Goal: Find contact information: Find contact information

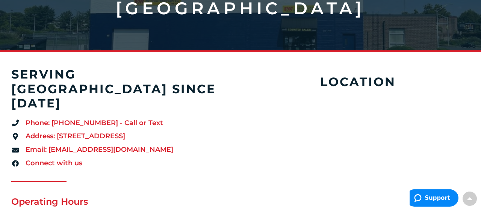
scroll to position [156, 0]
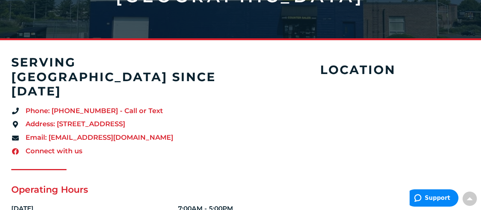
click at [58, 147] on span "Connect with us" at bounding box center [53, 152] width 59 height 10
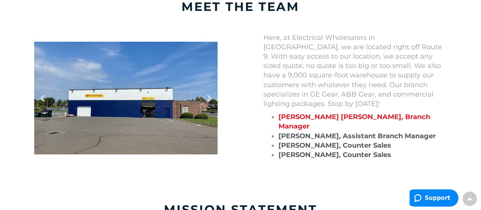
scroll to position [743, 0]
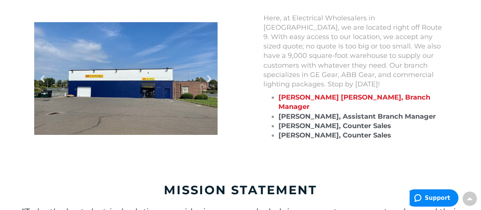
click at [431, 93] on strong "[PERSON_NAME] [PERSON_NAME], Branch Manager" at bounding box center [355, 102] width 152 height 18
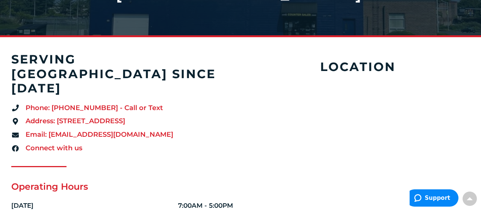
scroll to position [0, 0]
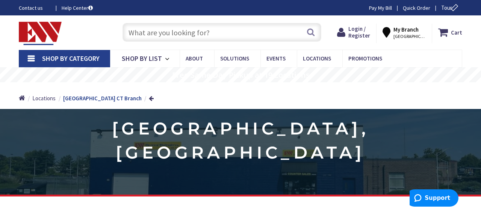
click at [31, 8] on link "Contact us" at bounding box center [34, 8] width 31 height 8
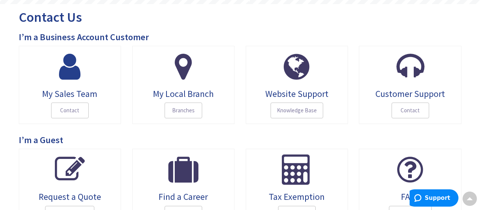
scroll to position [117, 0]
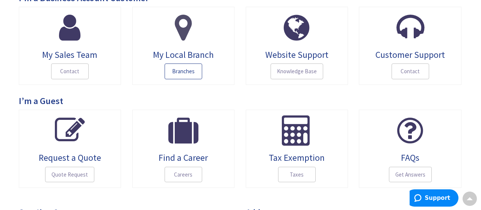
click at [185, 69] on span "Branches" at bounding box center [184, 72] width 38 height 16
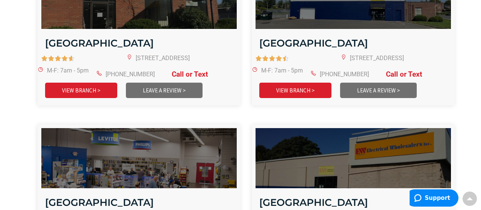
scroll to position [1017, 0]
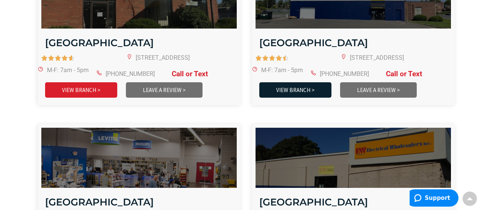
click at [300, 82] on link "VIEW BRANCH >" at bounding box center [295, 89] width 72 height 15
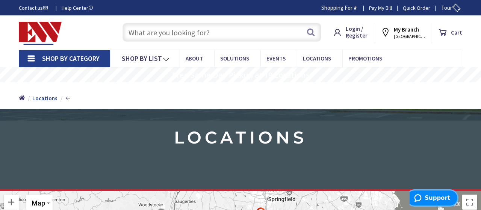
click at [425, 201] on span "Support" at bounding box center [419, 198] width 11 height 8
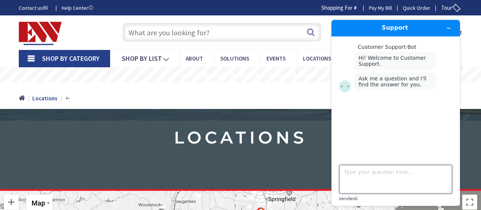
click at [354, 169] on textarea "Type your question here..." at bounding box center [396, 179] width 113 height 29
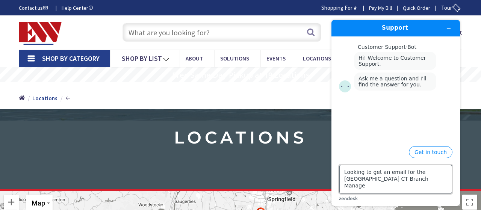
type textarea "Looking to get an email for the New Britain CT Branch Manager"
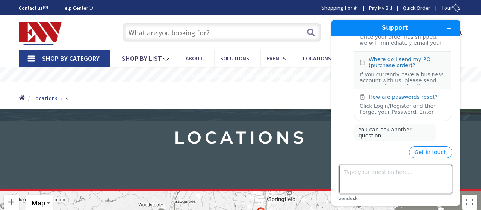
scroll to position [153, 0]
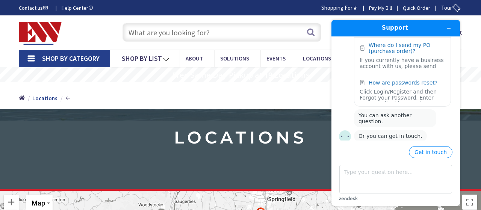
click at [321, 92] on div "Home Home Locations" at bounding box center [240, 95] width 481 height 27
click at [451, 27] on icon "Minimize widget" at bounding box center [448, 28] width 5 height 5
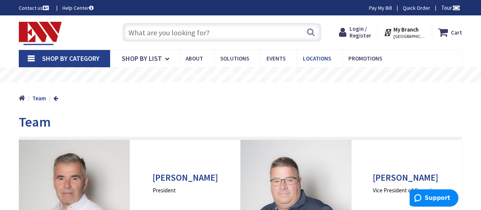
click at [314, 60] on span "Locations" at bounding box center [317, 58] width 28 height 7
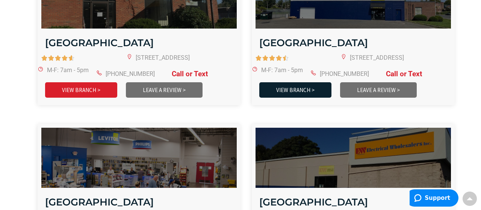
click at [290, 82] on link "VIEW BRANCH >" at bounding box center [295, 89] width 72 height 15
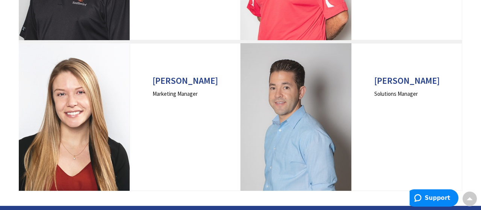
scroll to position [336, 0]
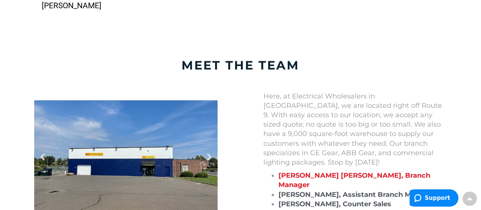
scroll to position [704, 0]
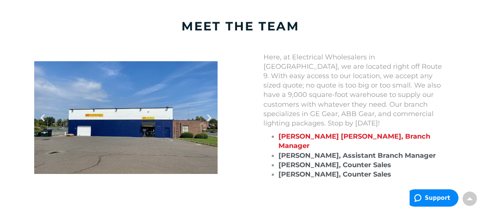
click at [173, 124] on div at bounding box center [126, 117] width 184 height 113
click at [321, 53] on p "Here, at Electrical Wholesalers in [GEOGRAPHIC_DATA], we are located right off …" at bounding box center [356, 91] width 184 height 76
click at [337, 132] on strong "[PERSON_NAME] [PERSON_NAME], Branch Manager" at bounding box center [355, 141] width 152 height 18
click at [419, 132] on strong "[PERSON_NAME] [PERSON_NAME], Branch Manager" at bounding box center [355, 141] width 152 height 18
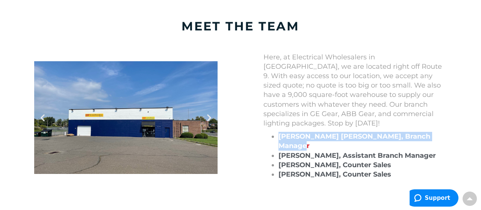
drag, startPoint x: 440, startPoint y: 113, endPoint x: 276, endPoint y: 118, distance: 164.8
click at [279, 132] on li "[PERSON_NAME] [PERSON_NAME], Branch Manager" at bounding box center [363, 141] width 168 height 19
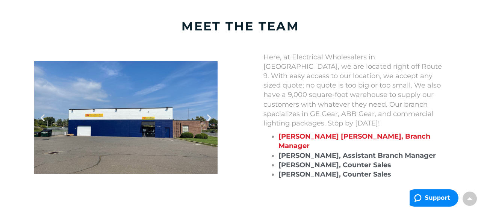
click at [458, 53] on div "Here, at Electrical Wholesalers in [GEOGRAPHIC_DATA], we are located right off …" at bounding box center [355, 118] width 229 height 131
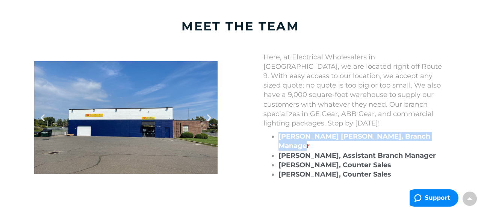
drag, startPoint x: 437, startPoint y: 112, endPoint x: 272, endPoint y: 114, distance: 165.5
click at [272, 132] on ul "[PERSON_NAME] [PERSON_NAME], Branch Manager [PERSON_NAME], Assistant Branch Man…" at bounding box center [356, 155] width 184 height 47
copy strong "[PERSON_NAME] [PERSON_NAME], Branch Manager"
